Goal: Information Seeking & Learning: Learn about a topic

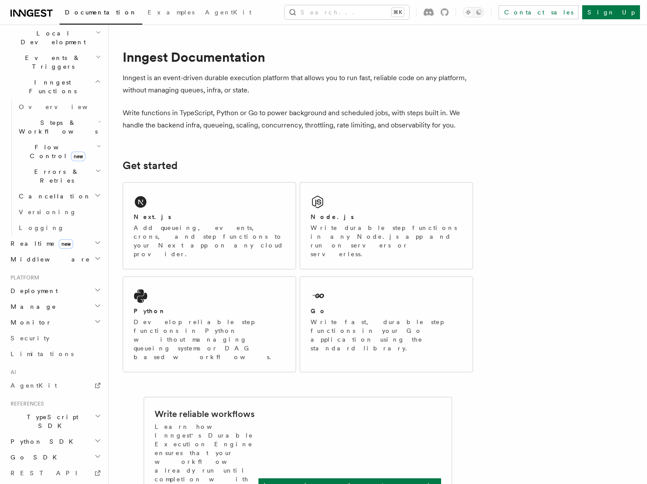
scroll to position [217, 0]
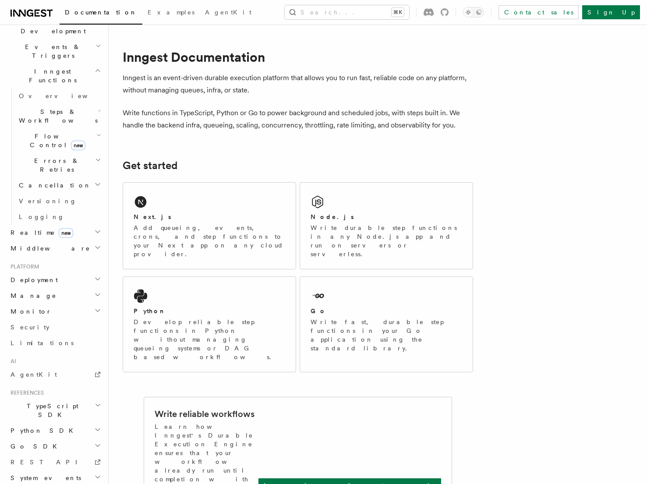
click at [91, 398] on h2 "TypeScript SDK" at bounding box center [55, 410] width 96 height 25
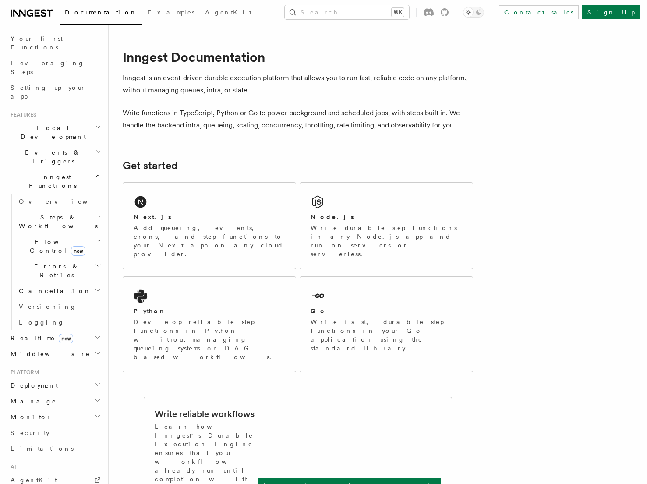
scroll to position [0, 0]
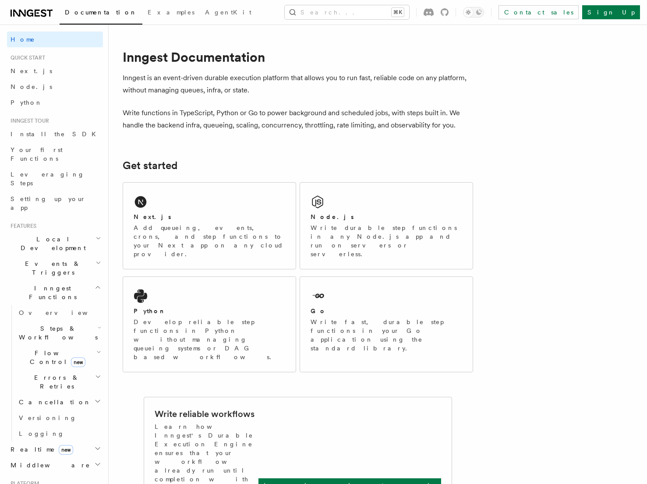
click at [78, 231] on h2 "Local Development" at bounding box center [55, 243] width 96 height 25
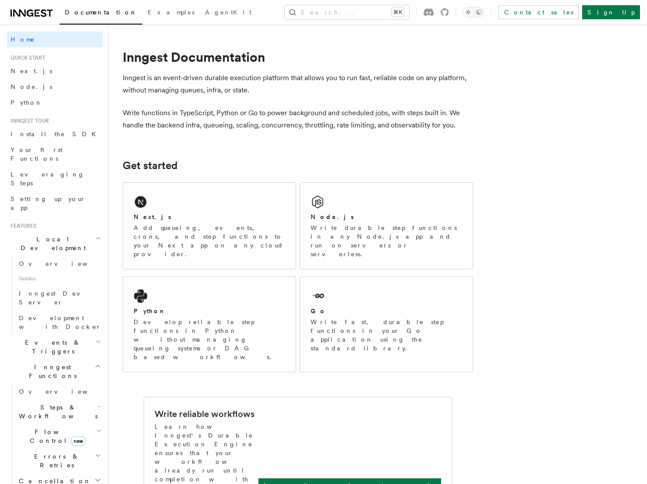
click at [83, 231] on h2 "Local Development" at bounding box center [55, 243] width 96 height 25
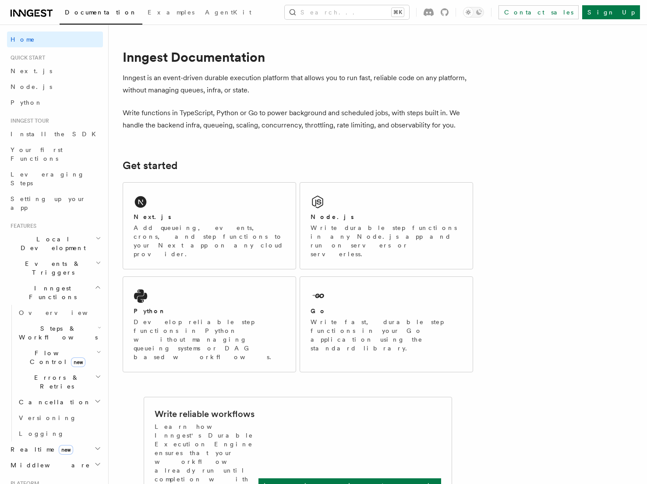
click at [92, 256] on h2 "Events & Triggers" at bounding box center [55, 268] width 96 height 25
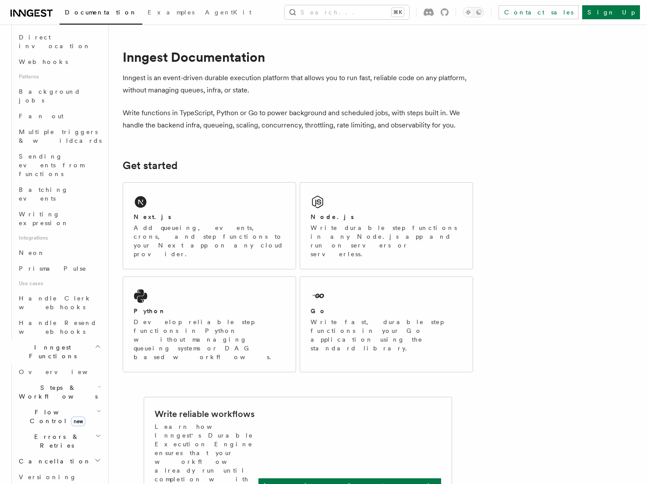
scroll to position [374, 0]
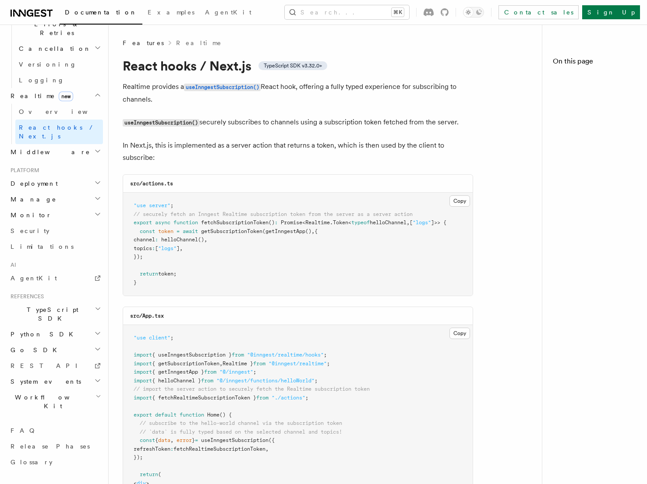
scroll to position [248, 0]
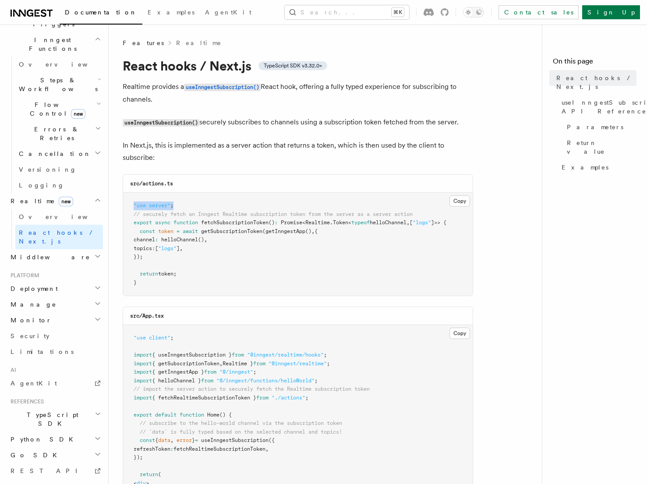
drag, startPoint x: 134, startPoint y: 205, endPoint x: 206, endPoint y: 205, distance: 71.9
click at [206, 205] on pre ""use server" ; // securely fetch an Inngest Realtime subscription token from th…" at bounding box center [298, 244] width 350 height 103
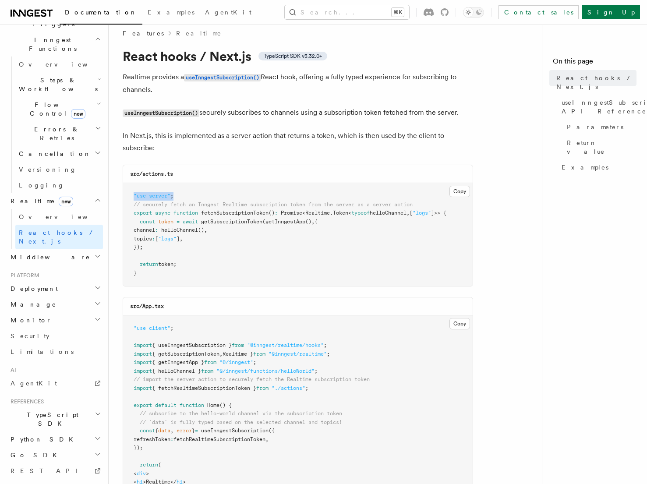
scroll to position [0, 0]
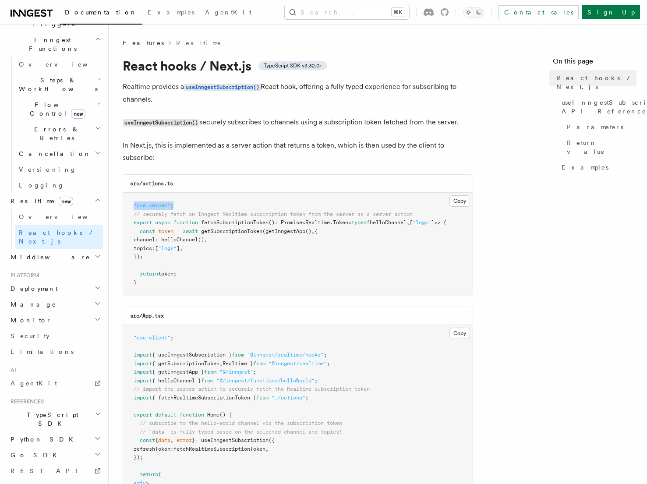
click at [66, 281] on h2 "Deployment" at bounding box center [55, 289] width 96 height 16
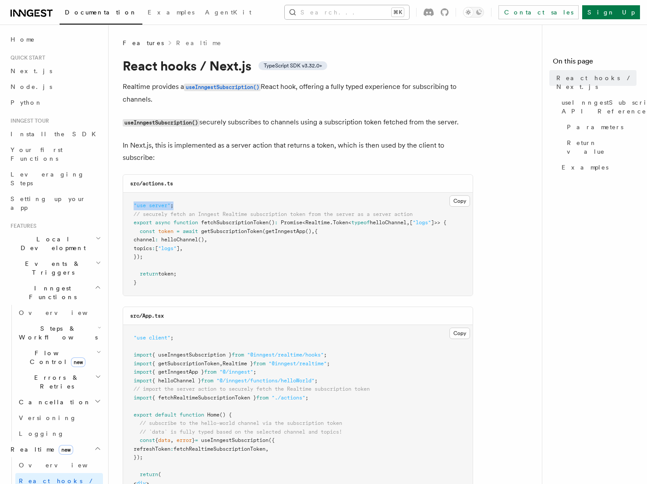
click at [324, 10] on button "Search... ⌘K" at bounding box center [347, 12] width 124 height 14
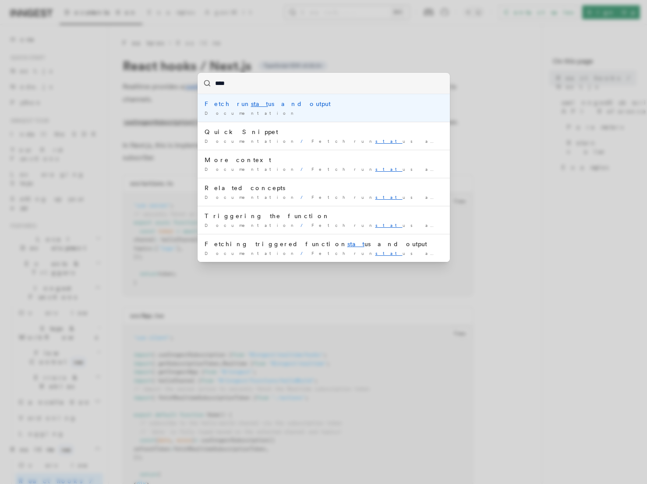
type input "*****"
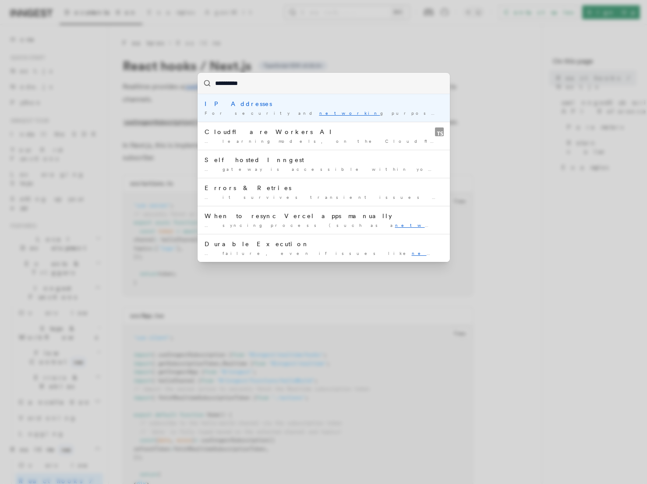
type input "**********"
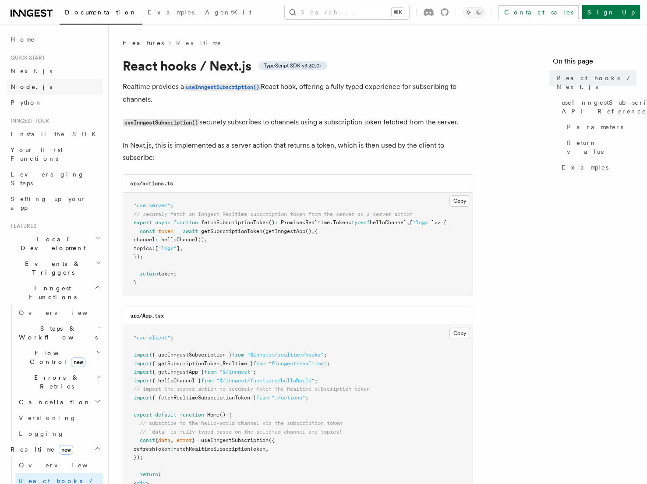
click at [74, 89] on link "Node.js" at bounding box center [55, 87] width 96 height 16
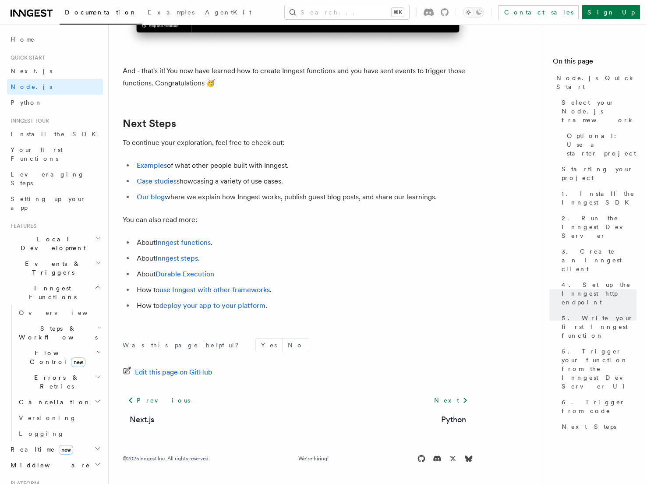
scroll to position [5532, 0]
click at [81, 137] on link "Install the SDK" at bounding box center [55, 134] width 96 height 16
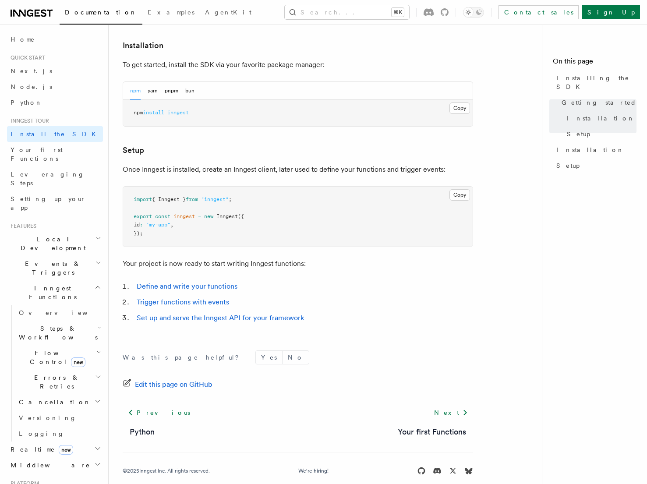
scroll to position [244, 0]
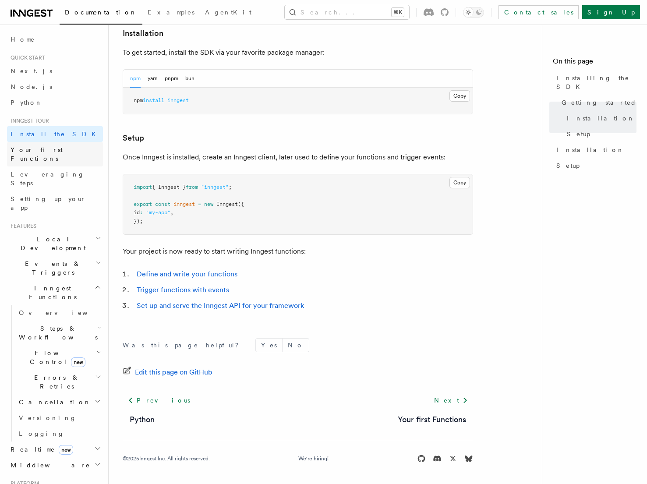
click at [77, 150] on link "Your first Functions" at bounding box center [55, 154] width 96 height 25
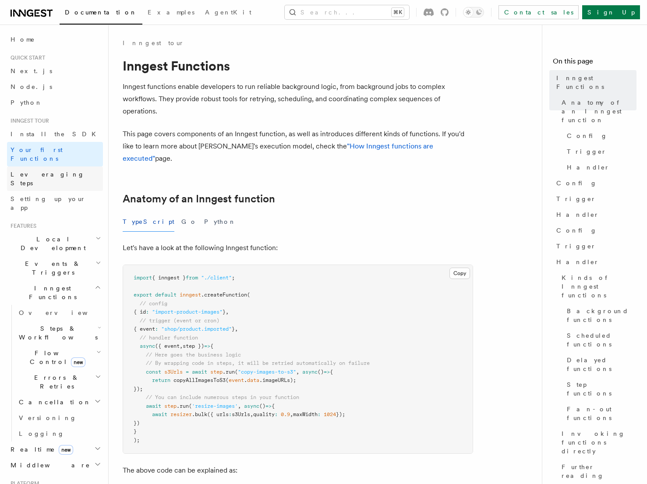
click at [70, 166] on link "Leveraging Steps" at bounding box center [55, 178] width 96 height 25
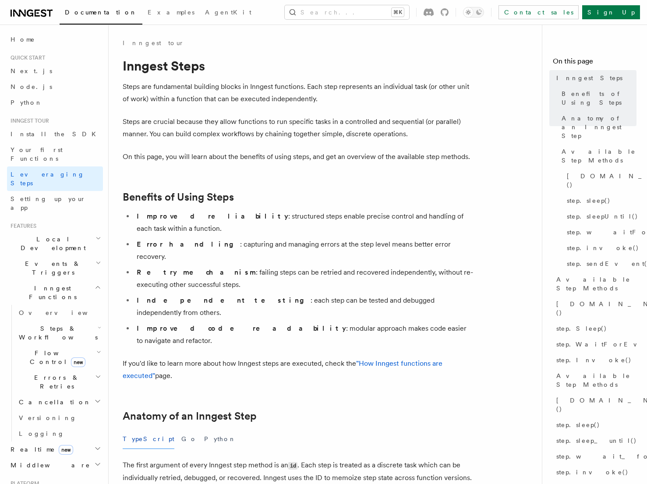
click at [82, 256] on h2 "Events & Triggers" at bounding box center [55, 268] width 96 height 25
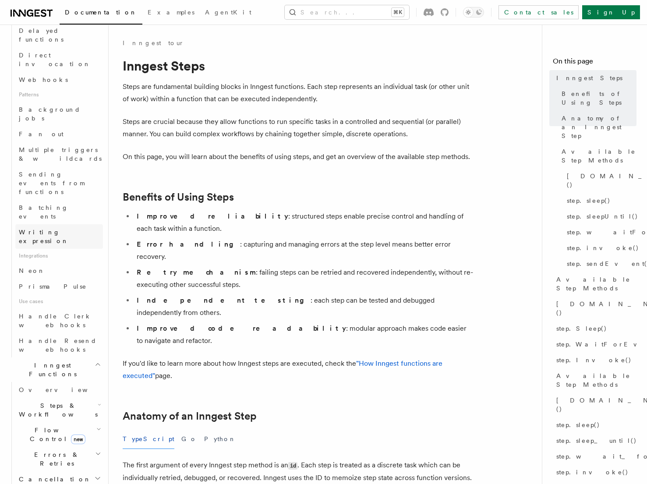
scroll to position [353, 0]
click at [96, 422] on h2 "Flow Control new" at bounding box center [59, 434] width 88 height 25
click at [64, 462] on link "[PERSON_NAME] new" at bounding box center [63, 471] width 79 height 18
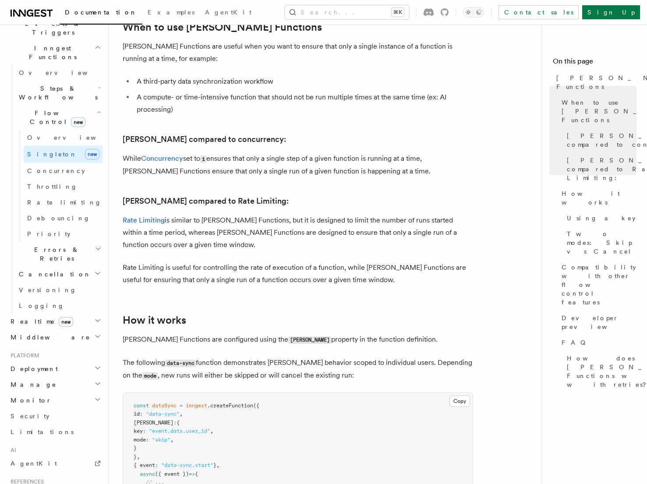
scroll to position [244, 0]
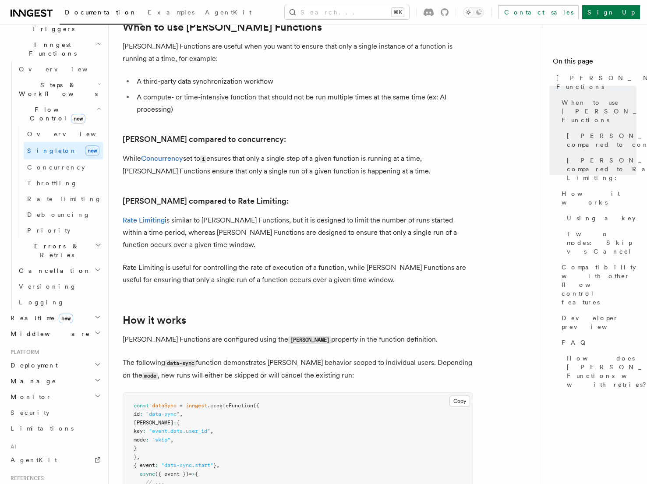
click at [84, 310] on h2 "Realtime new" at bounding box center [55, 318] width 96 height 16
click at [62, 326] on link "Overview" at bounding box center [59, 334] width 88 height 16
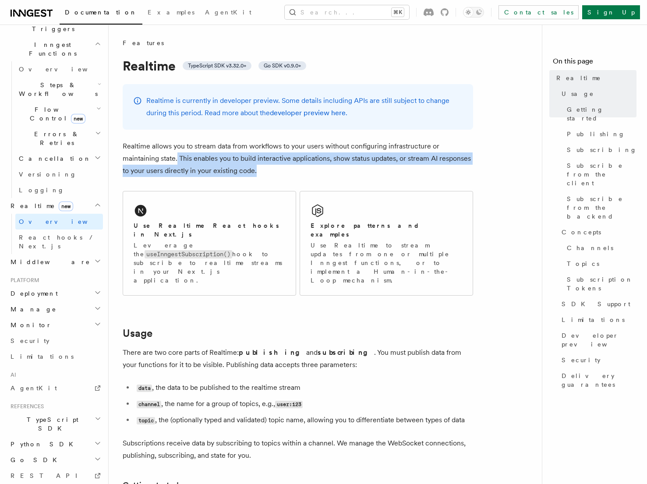
drag, startPoint x: 177, startPoint y: 156, endPoint x: 333, endPoint y: 168, distance: 157.3
click at [333, 168] on p "Realtime allows you to stream data from workflows to your users without configu…" at bounding box center [298, 158] width 350 height 37
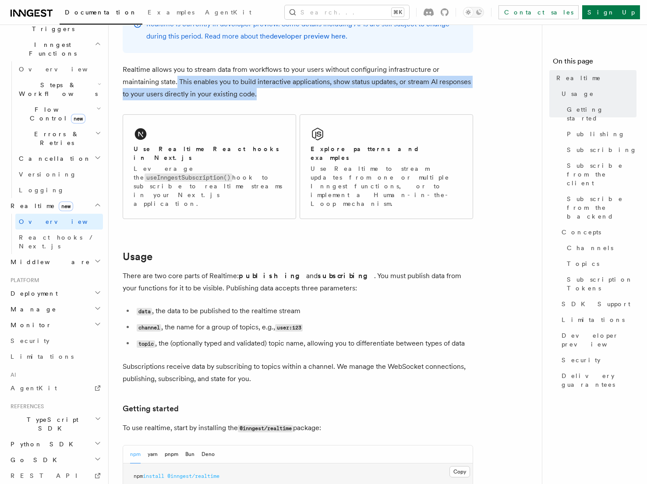
scroll to position [94, 0]
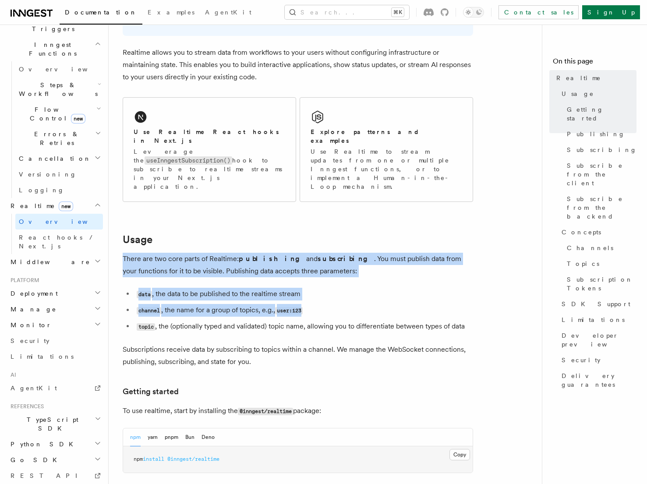
drag, startPoint x: 123, startPoint y: 233, endPoint x: 329, endPoint y: 282, distance: 212.1
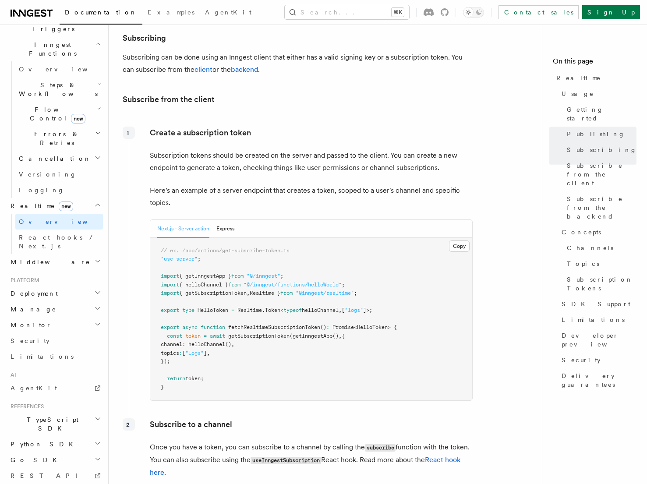
scroll to position [991, 0]
click at [224, 219] on button "Express" at bounding box center [225, 228] width 18 height 18
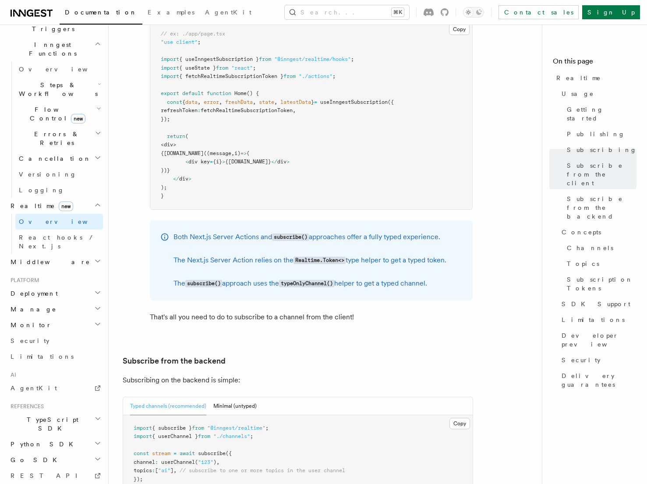
scroll to position [1465, 0]
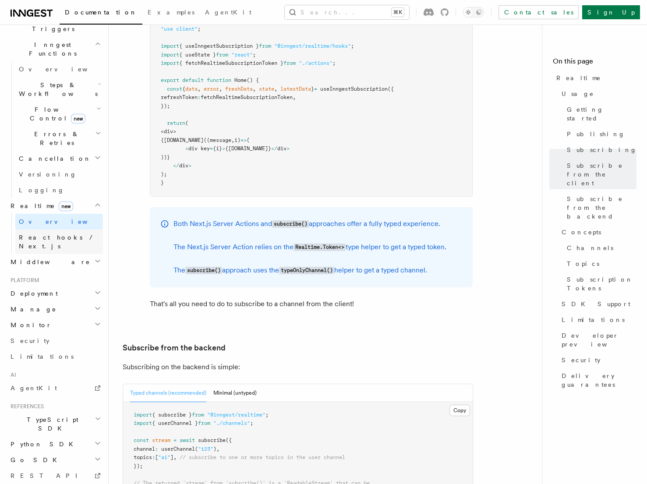
click at [68, 234] on span "React hooks / Next.js" at bounding box center [58, 242] width 78 height 16
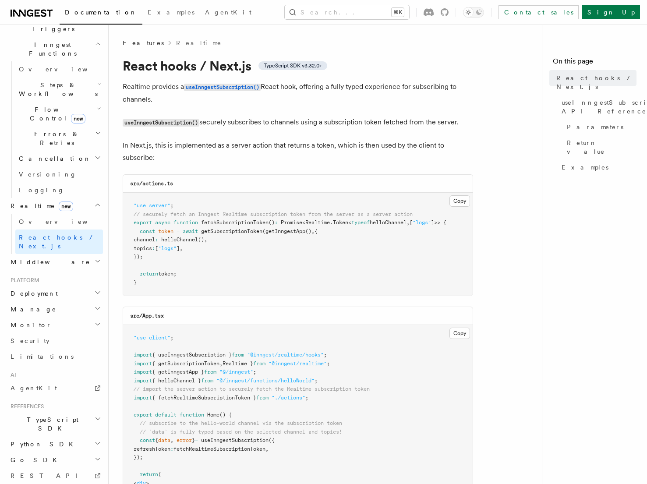
drag, startPoint x: 204, startPoint y: 122, endPoint x: 467, endPoint y: 121, distance: 262.9
click at [467, 121] on p "useInngestSubscription() securely subscribes to channels using a subscription t…" at bounding box center [298, 122] width 350 height 13
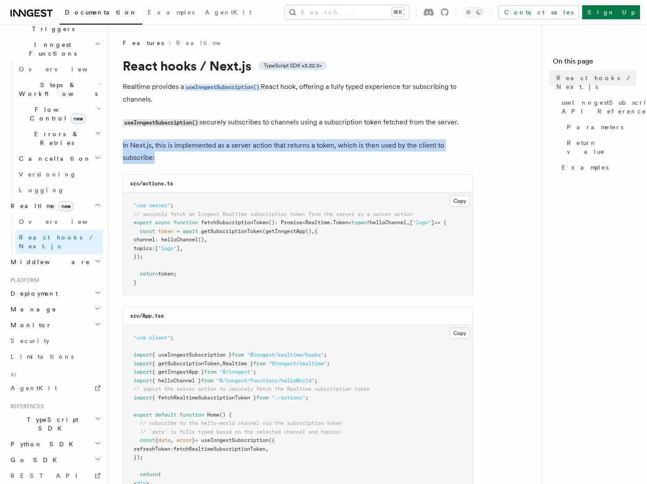
drag, startPoint x: 121, startPoint y: 144, endPoint x: 327, endPoint y: 155, distance: 206.2
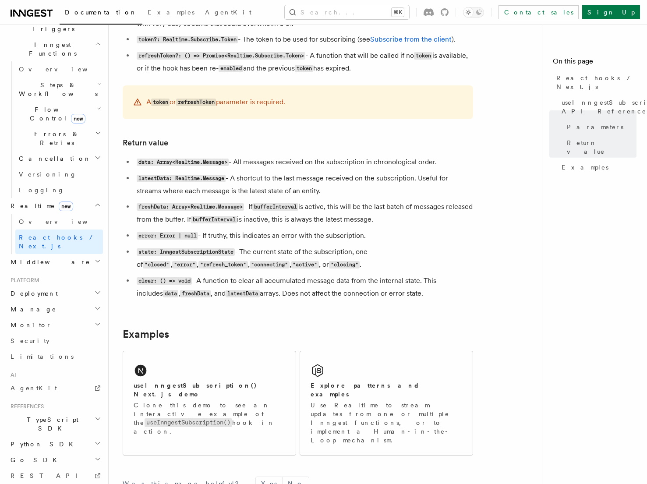
scroll to position [248, 0]
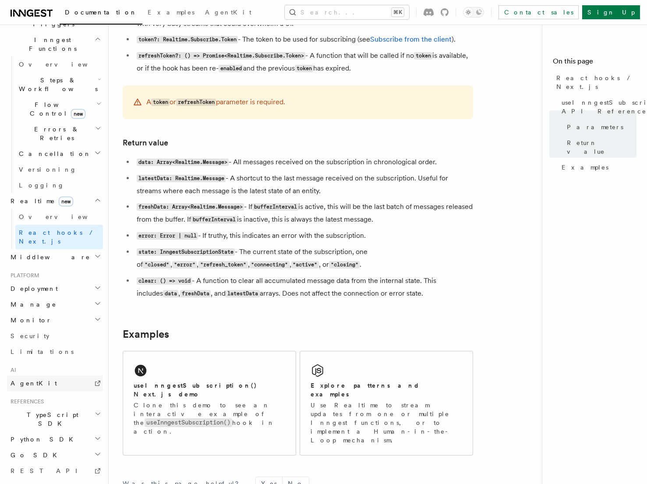
click at [50, 375] on link "AgentKit" at bounding box center [55, 383] width 96 height 16
